Goal: Task Accomplishment & Management: Complete application form

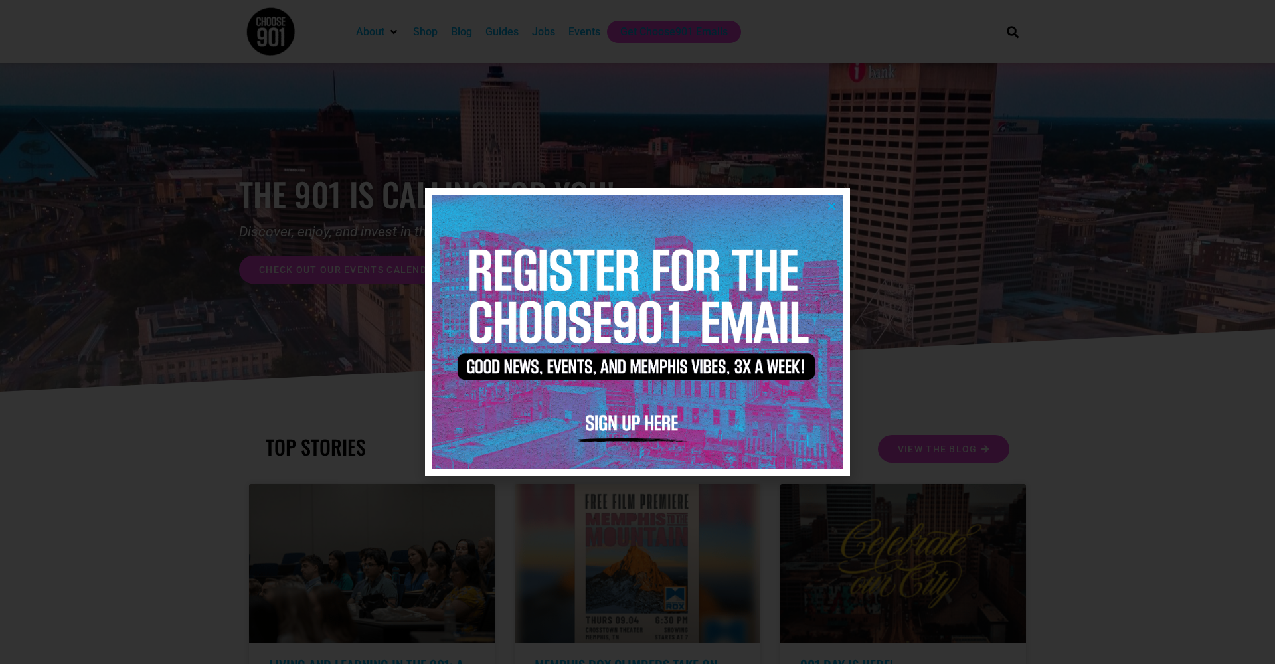
click at [833, 206] on icon "Close" at bounding box center [832, 206] width 10 height 10
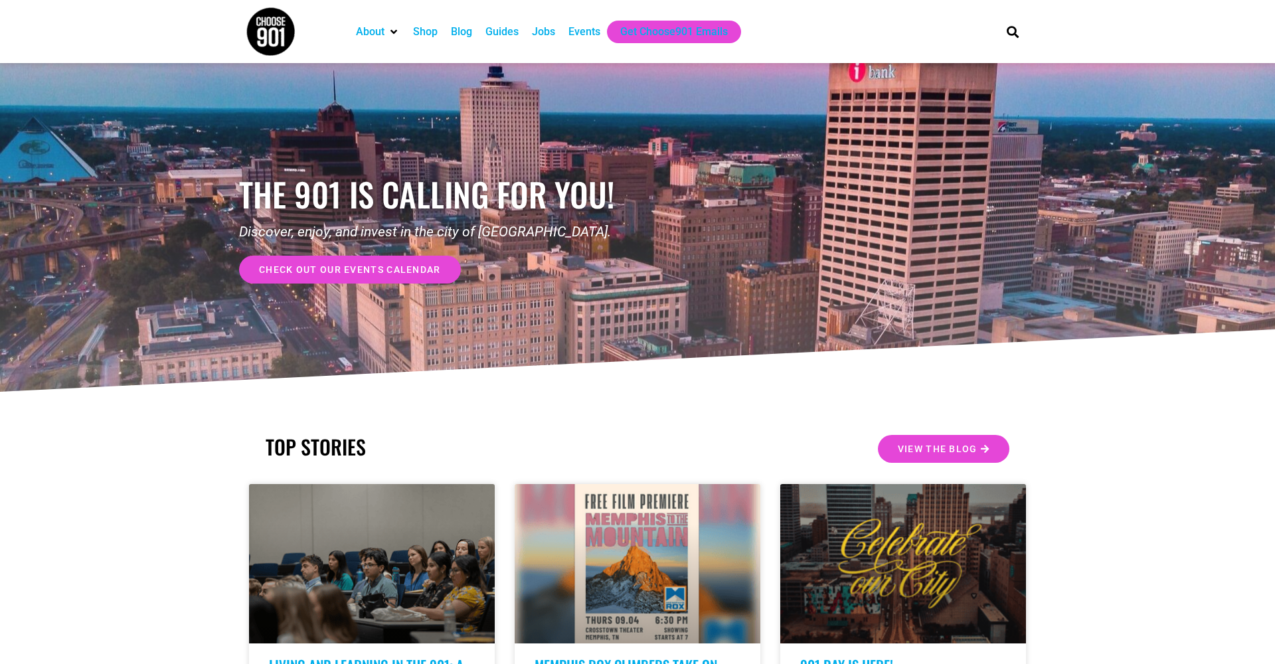
click at [548, 33] on div "Jobs" at bounding box center [543, 32] width 23 height 16
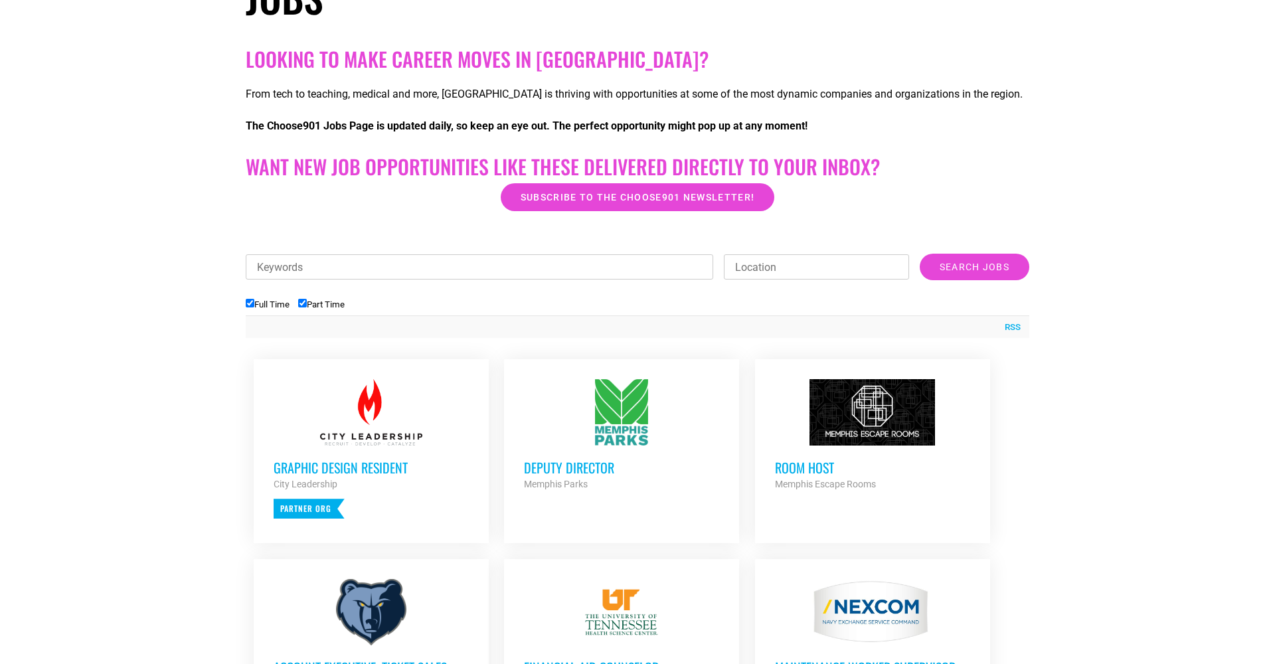
scroll to position [238, 0]
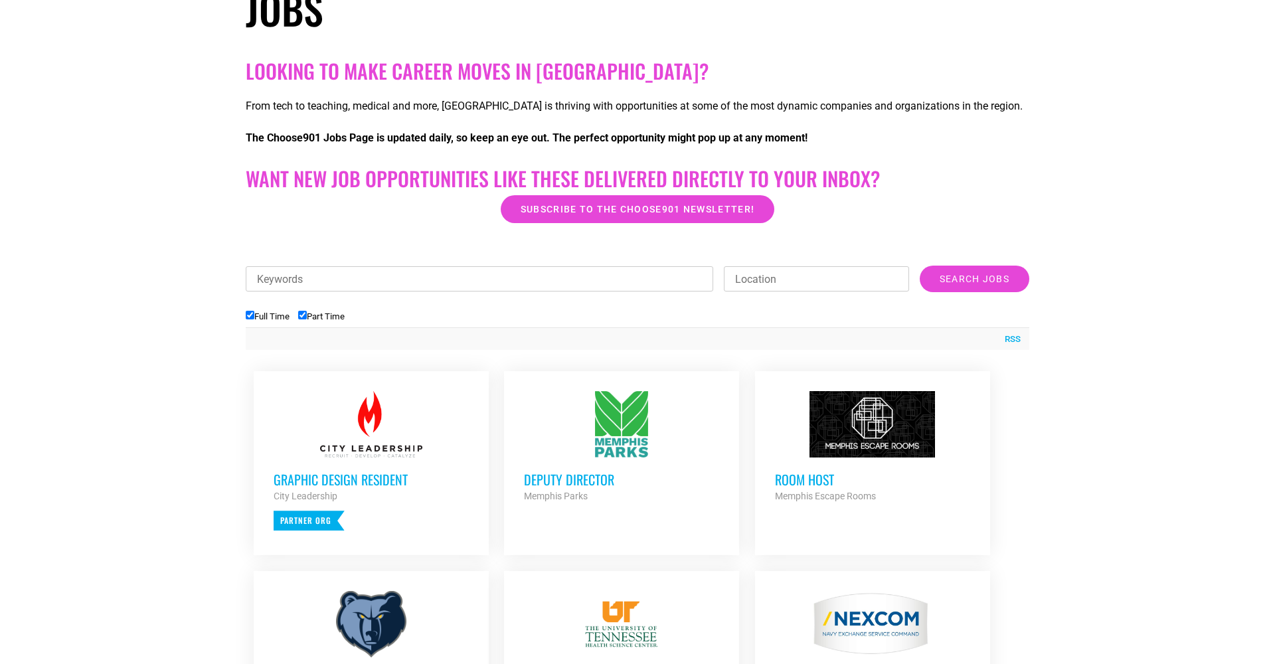
click at [305, 319] on input "Part Time" at bounding box center [302, 315] width 9 height 9
checkbox input "false"
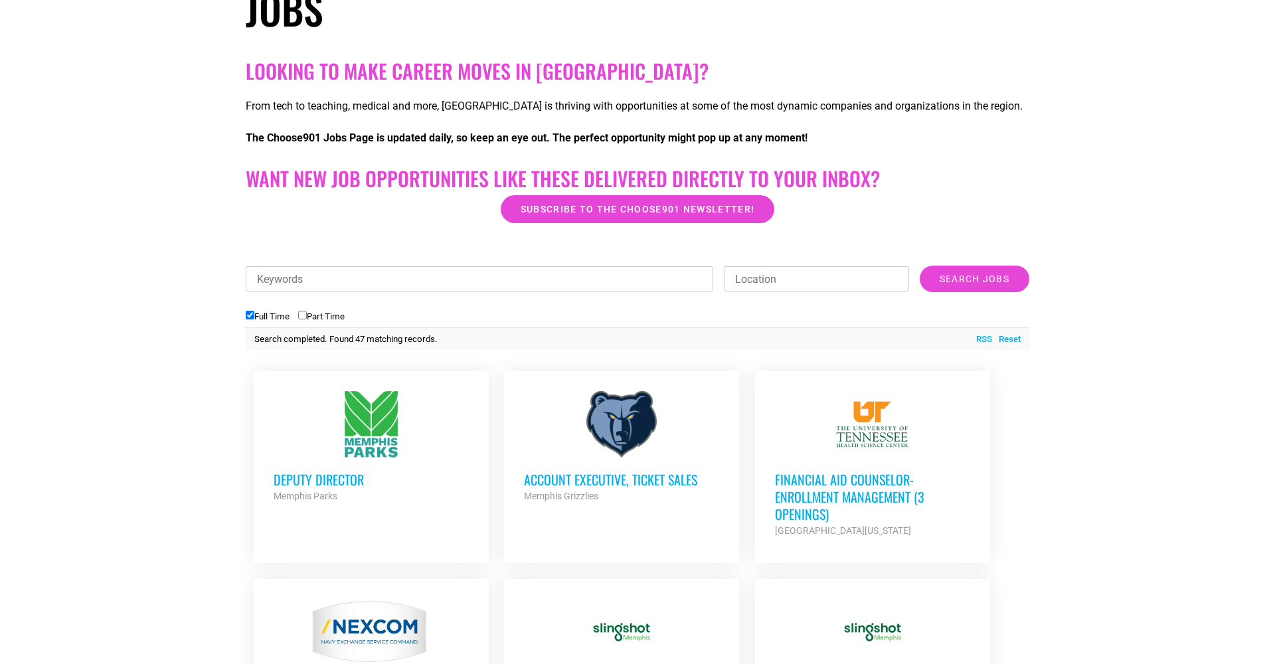
click at [336, 484] on h3 "Deputy Director" at bounding box center [371, 479] width 195 height 17
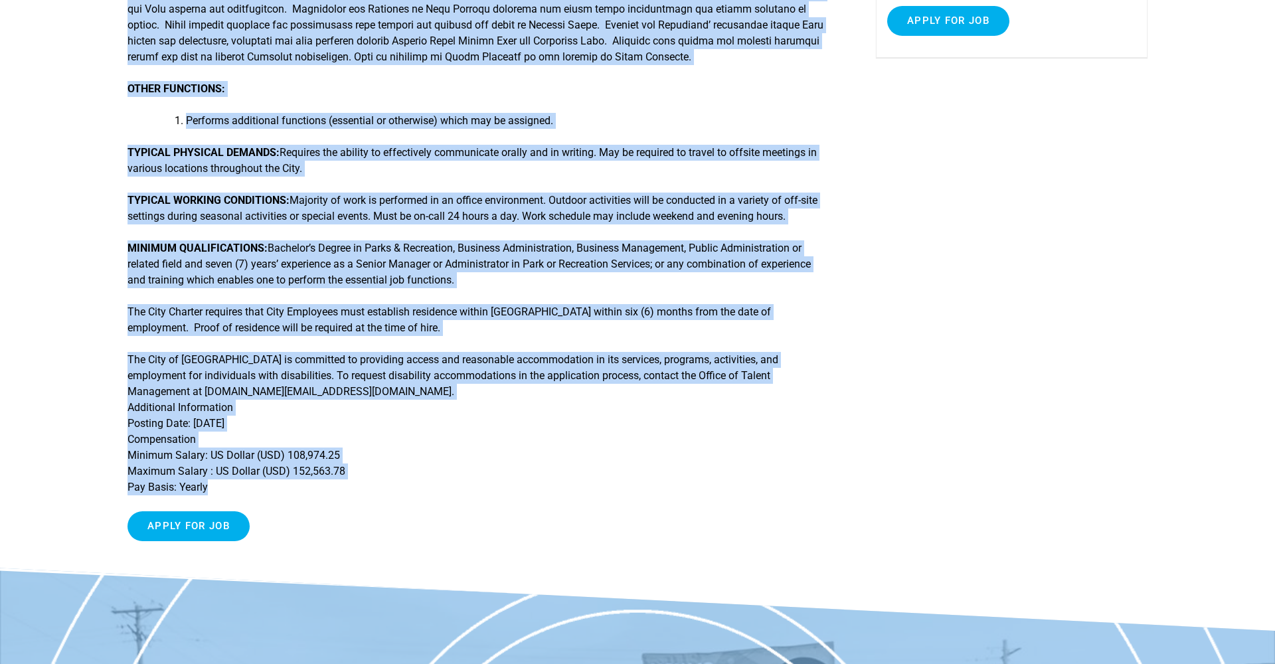
scroll to position [429, 0]
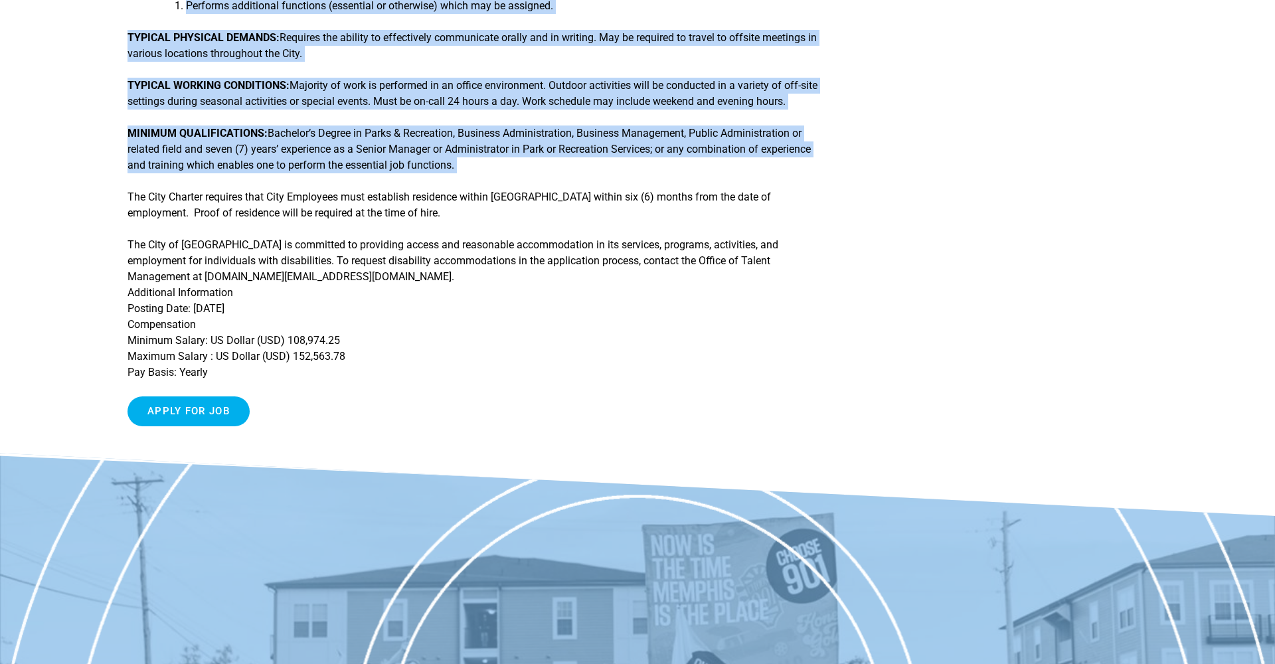
drag, startPoint x: 129, startPoint y: 162, endPoint x: 502, endPoint y: 210, distance: 375.6
click at [502, 210] on div "ESSENTIAL JOB FUNCTIONS: OTHER FUNCTIONS: Performs additional functions (essent…" at bounding box center [475, 76] width 697 height 720
copy div "ESSENTIAL JOB FUNCTIONS: Works under the general direction of the Director of M…"
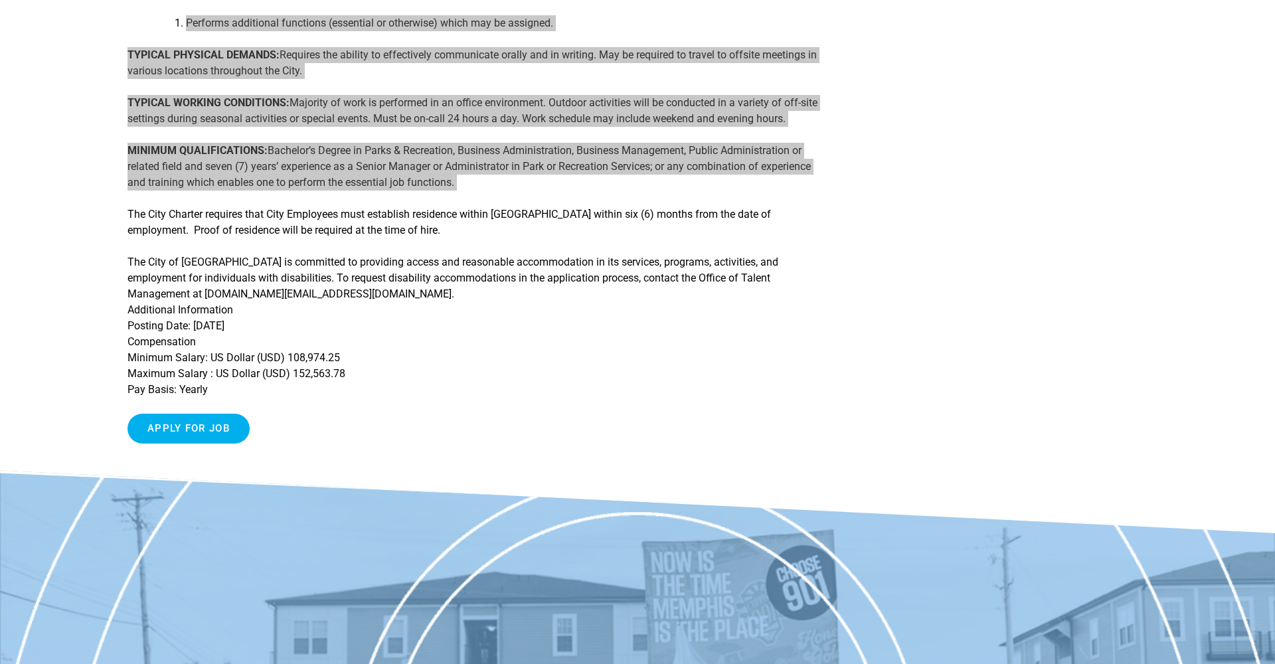
scroll to position [404, 0]
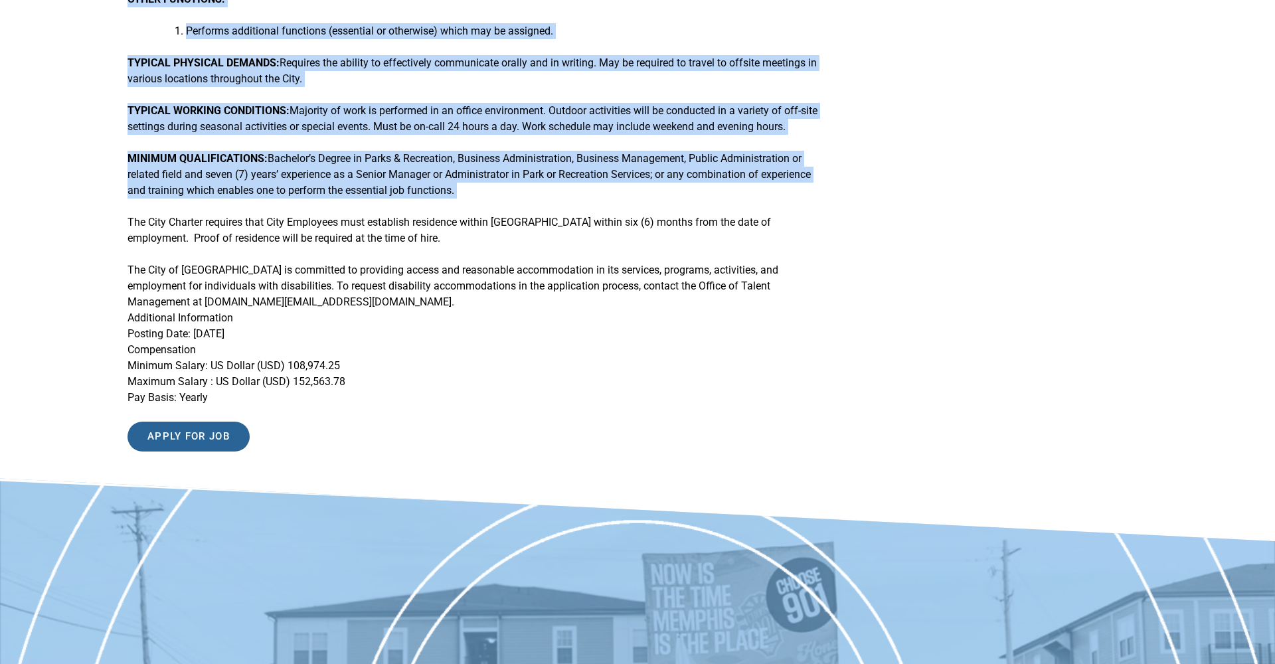
click at [191, 451] on input "Apply for job" at bounding box center [188, 437] width 122 height 30
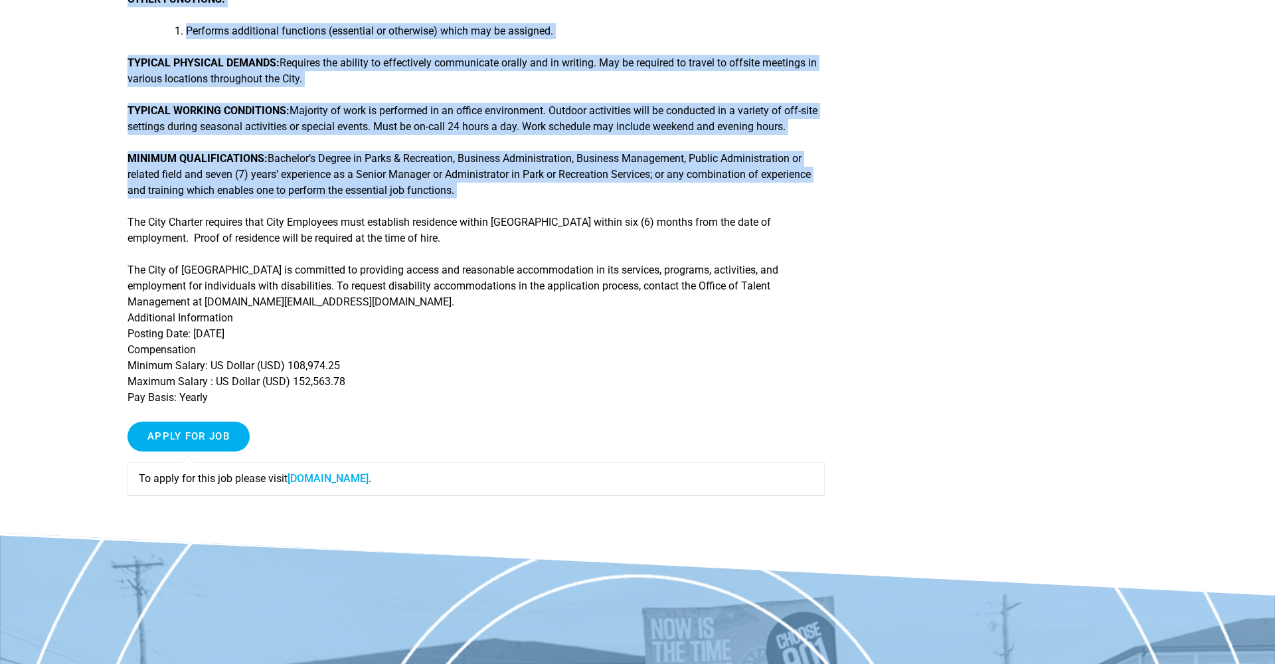
click at [357, 485] on link "memphistn.referrals.selectminds.com" at bounding box center [327, 478] width 81 height 13
